Goal: Check status

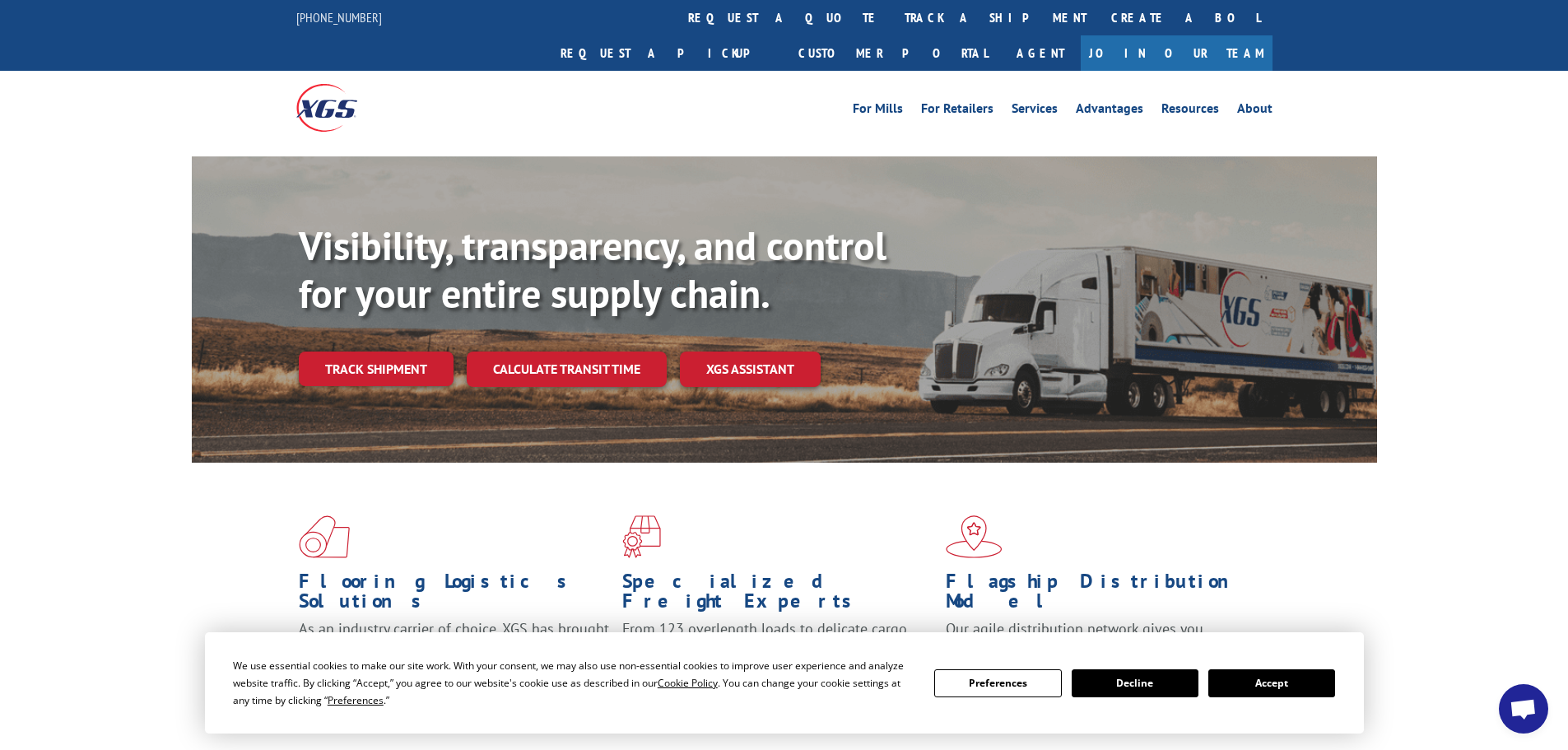
click at [892, 13] on link "track a shipment" at bounding box center [995, 18] width 207 height 36
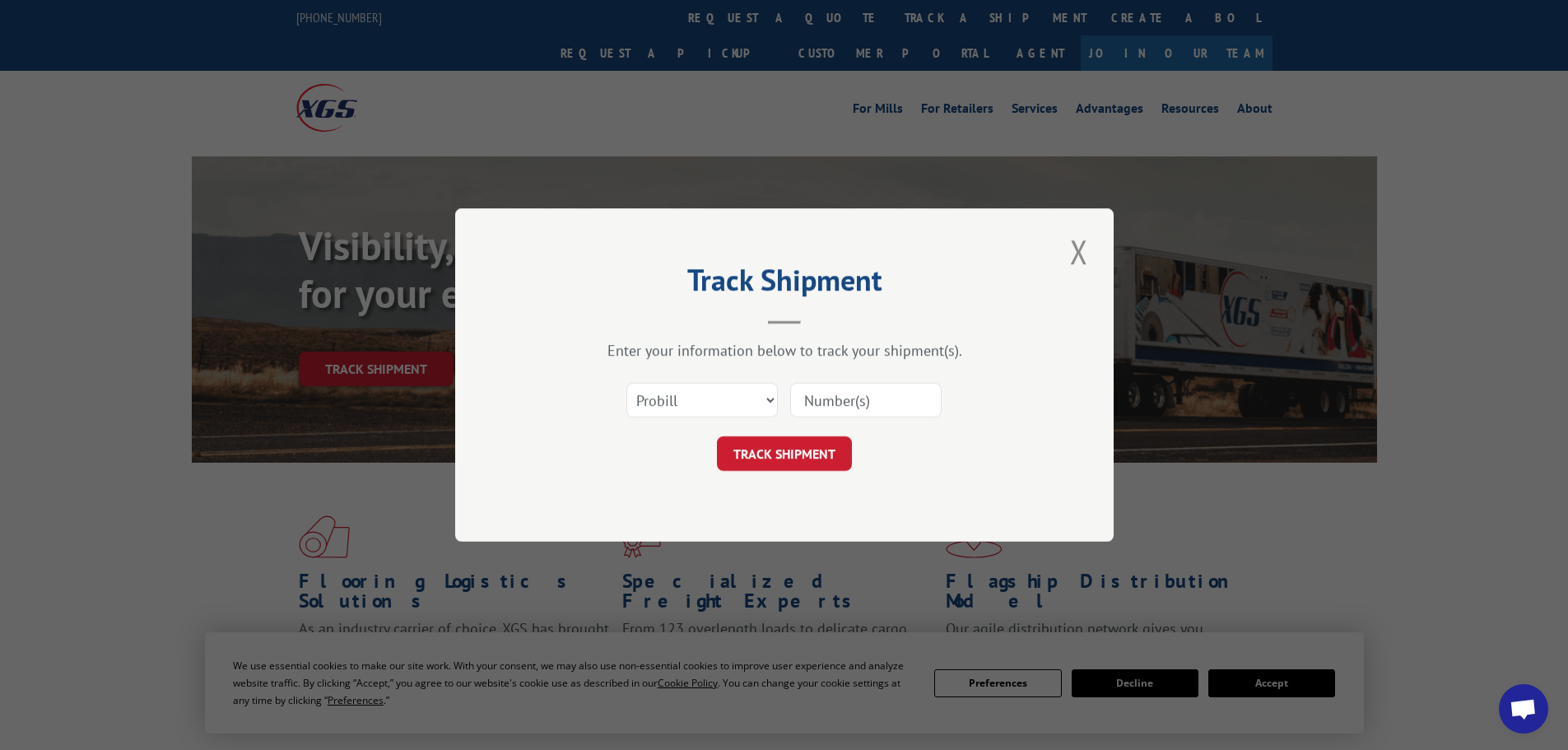
click at [866, 394] on input at bounding box center [866, 400] width 151 height 35
paste input "214680"
type input "214680"
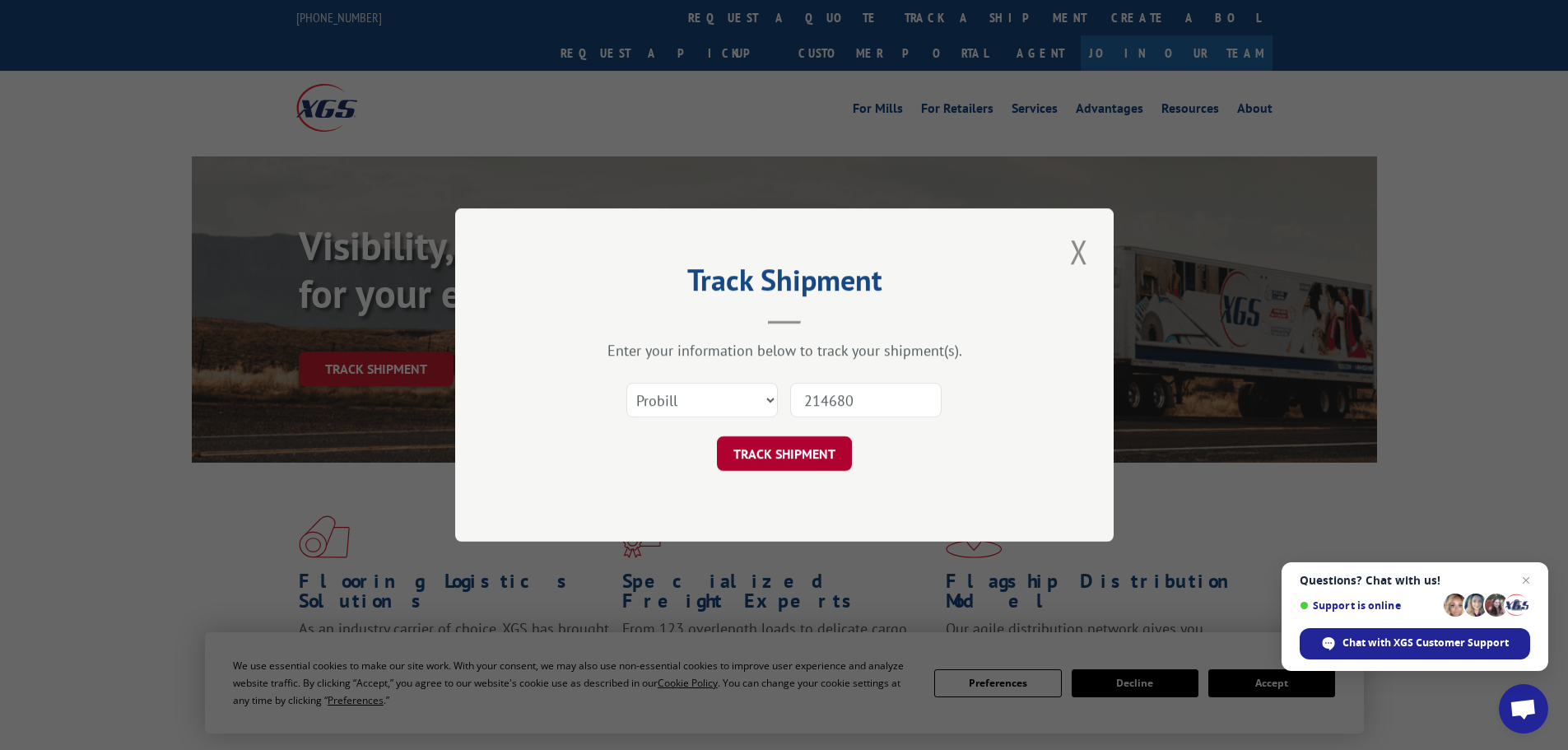
click at [813, 460] on button "TRACK SHIPMENT" at bounding box center [784, 453] width 135 height 35
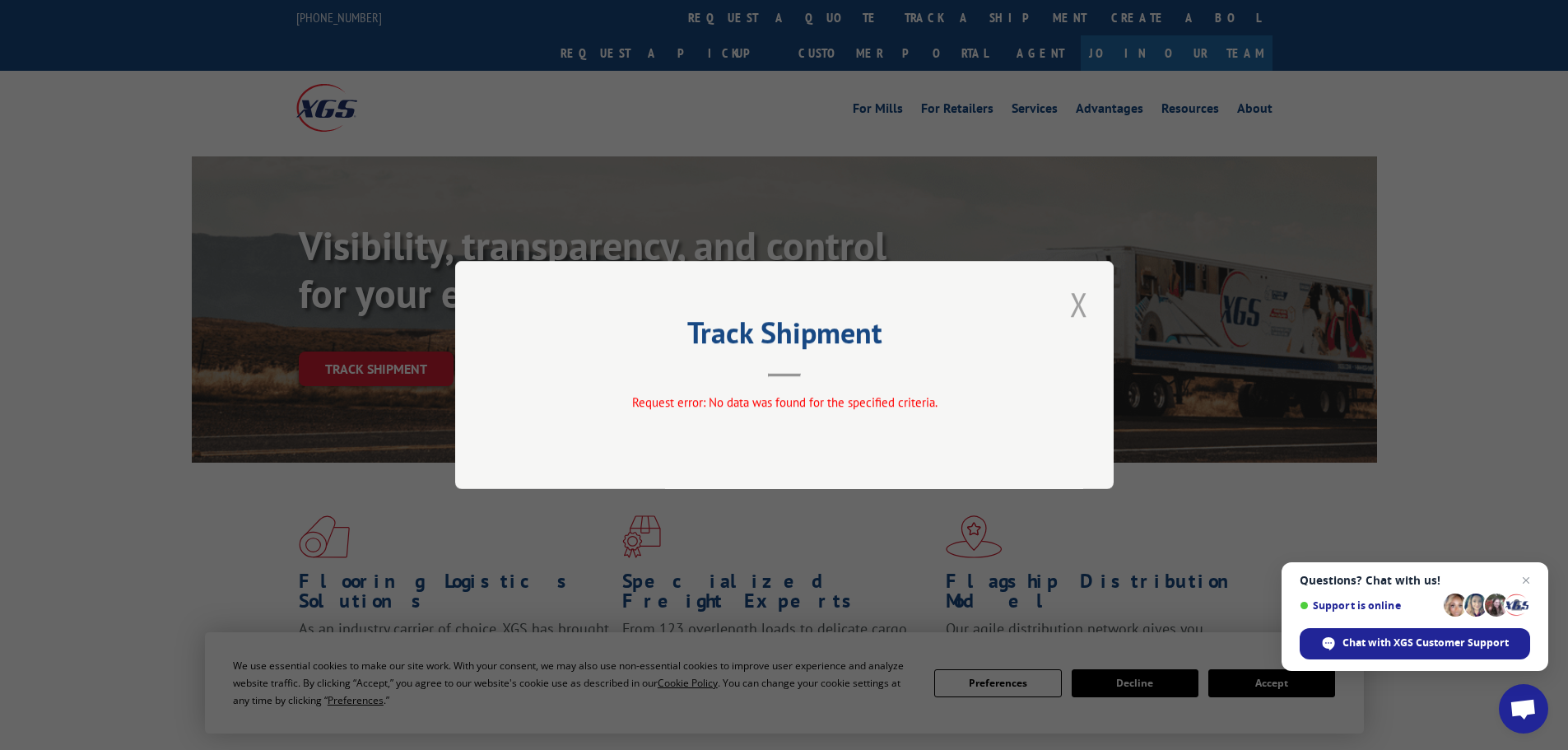
click at [1081, 306] on button "Close modal" at bounding box center [1078, 304] width 28 height 45
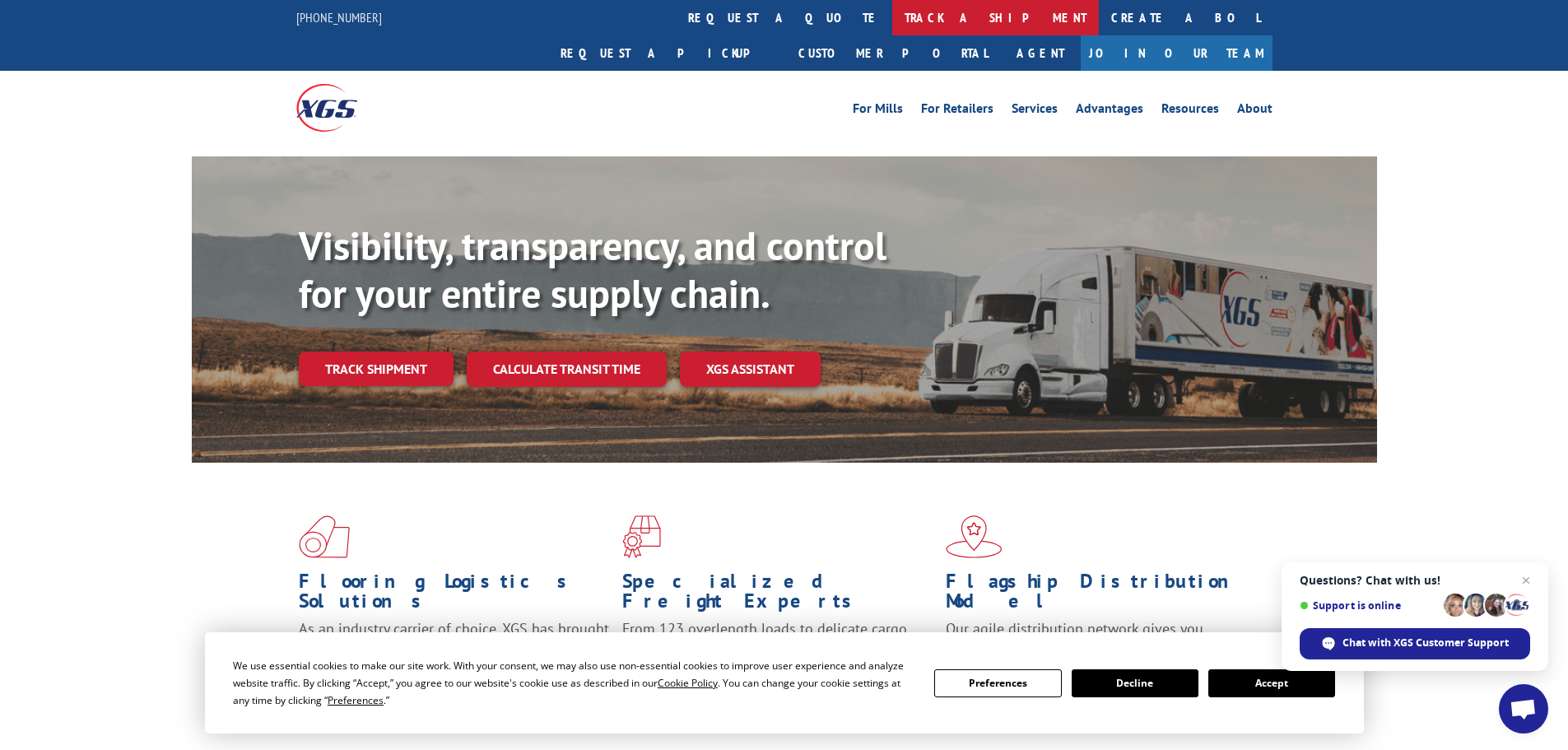
click at [892, 23] on link "track a shipment" at bounding box center [995, 18] width 207 height 36
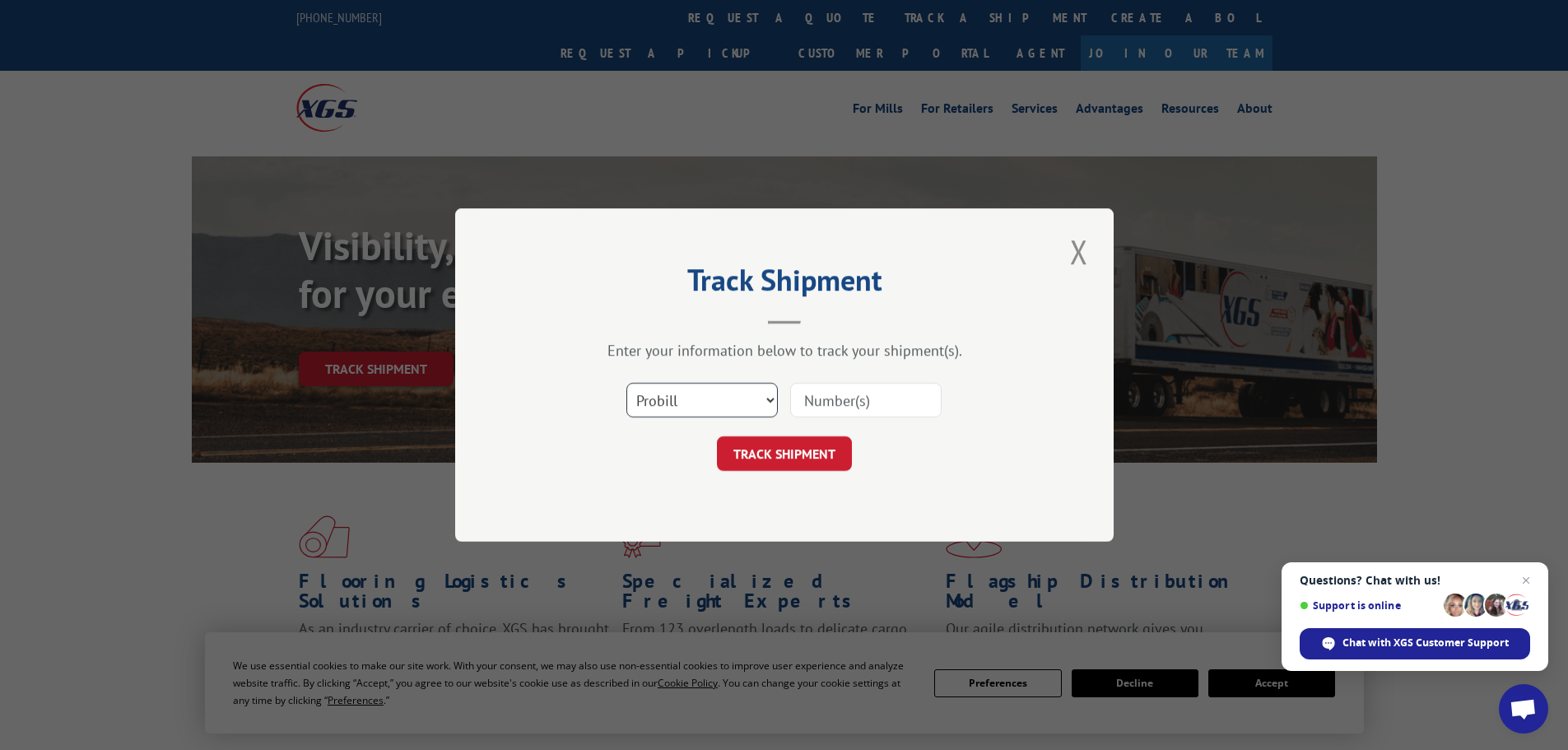
click at [755, 411] on select "Select category... Probill BOL PO" at bounding box center [702, 400] width 151 height 35
select select "bol"
click at [626, 383] on select "Select category... Probill BOL PO" at bounding box center [702, 400] width 151 height 35
click at [836, 385] on input at bounding box center [866, 400] width 151 height 35
paste input "214680"
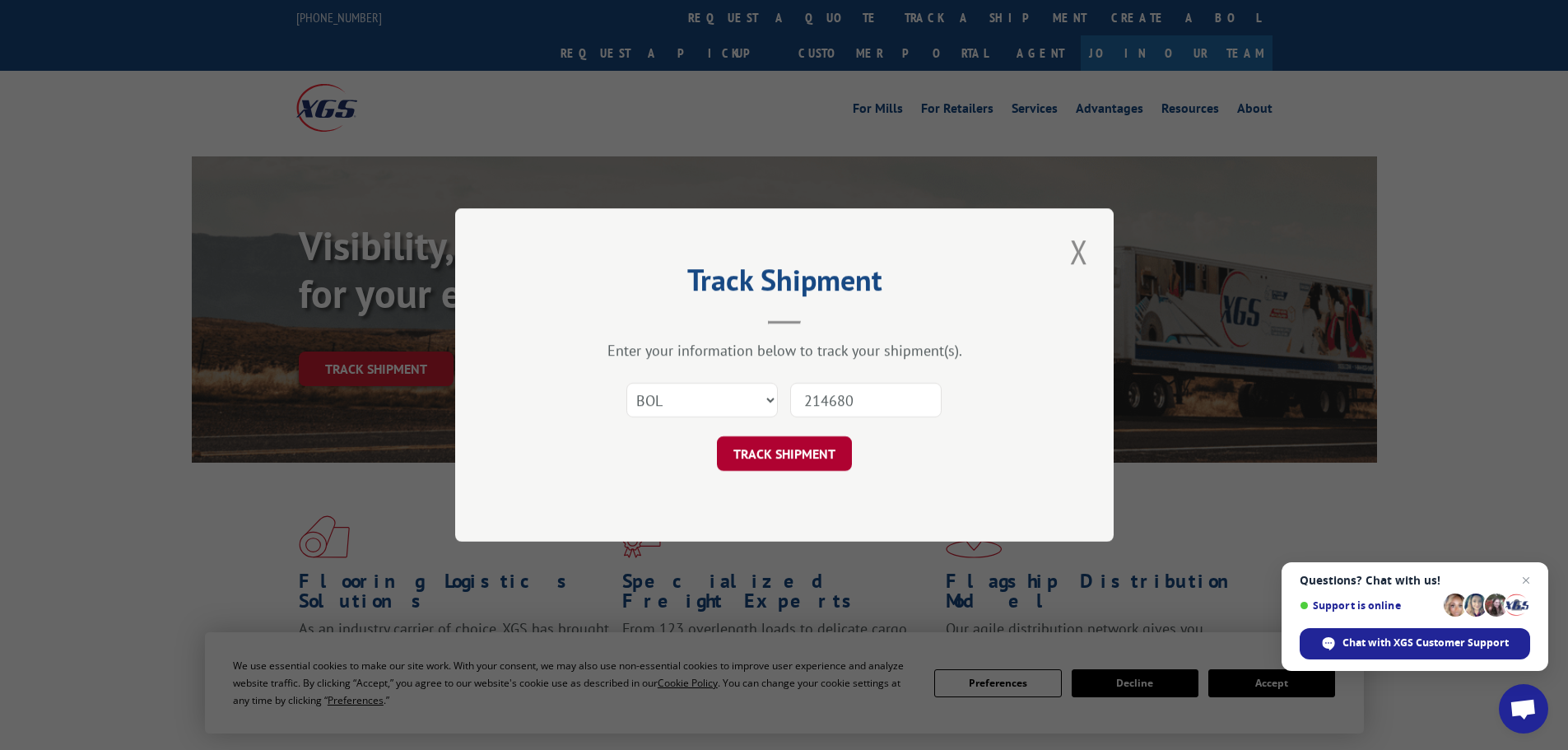
type input "214680"
click at [798, 451] on button "TRACK SHIPMENT" at bounding box center [784, 453] width 135 height 35
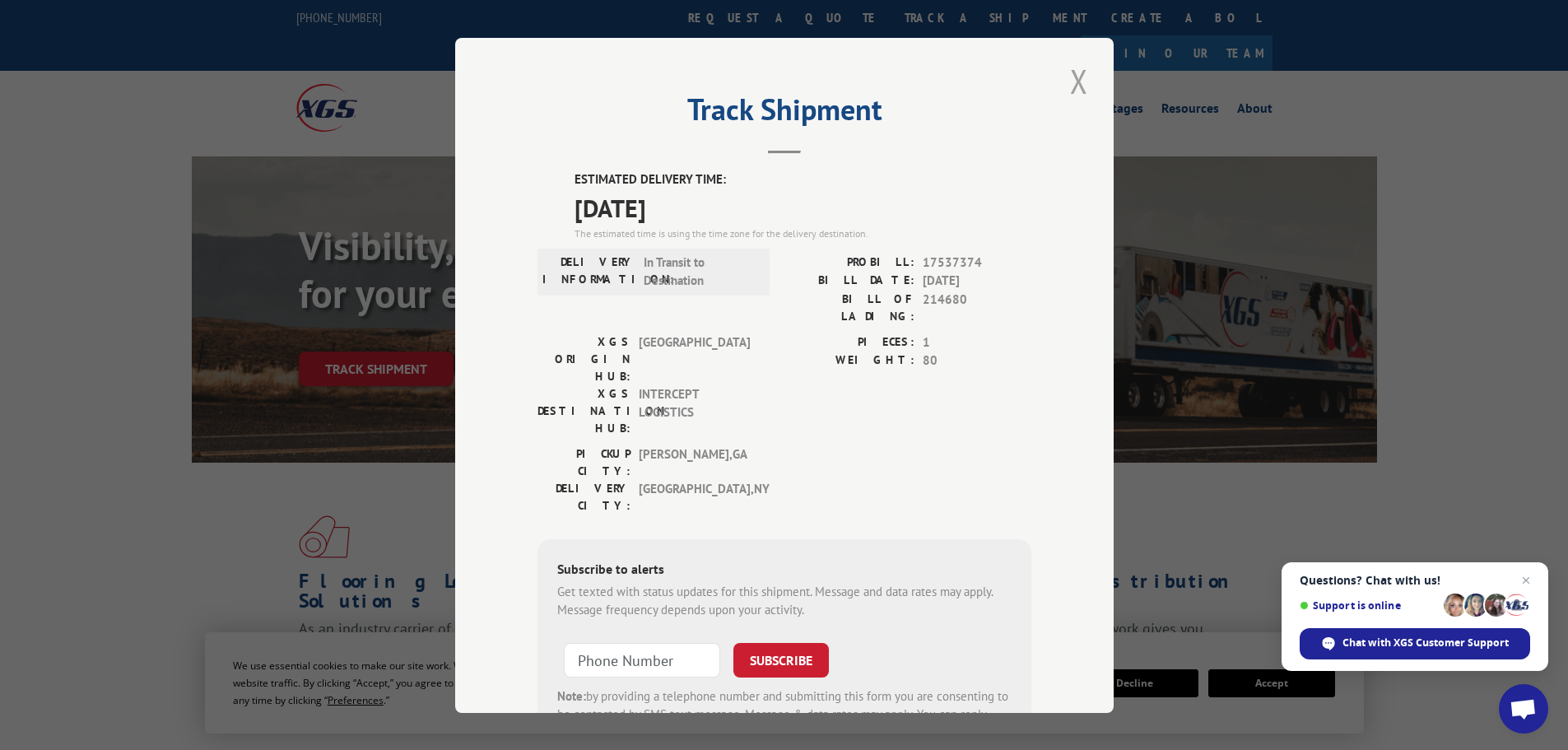
click at [1077, 83] on button "Close modal" at bounding box center [1078, 81] width 28 height 45
